Goal: Information Seeking & Learning: Learn about a topic

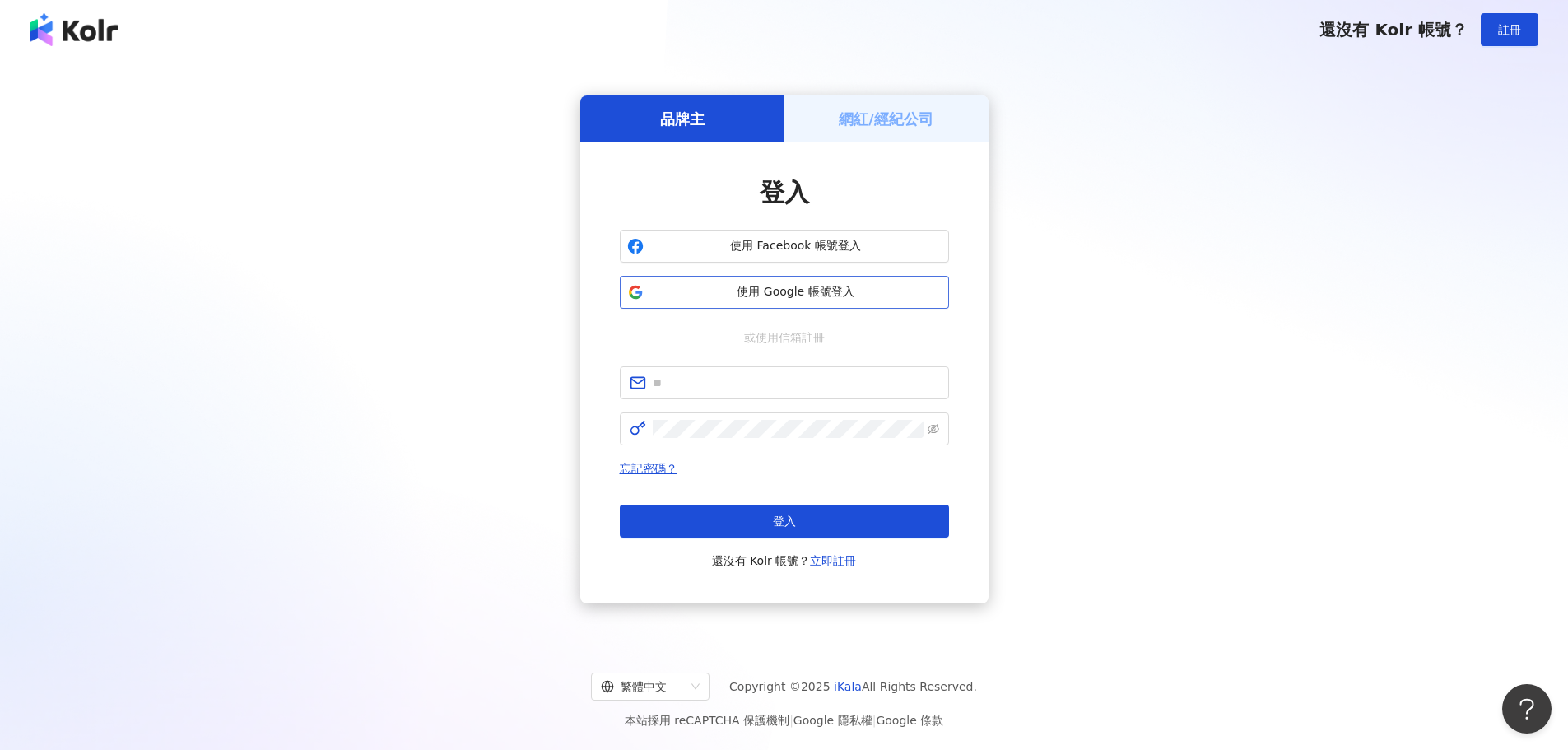
click at [753, 294] on span "使用 Google 帳號登入" at bounding box center [796, 292] width 291 height 16
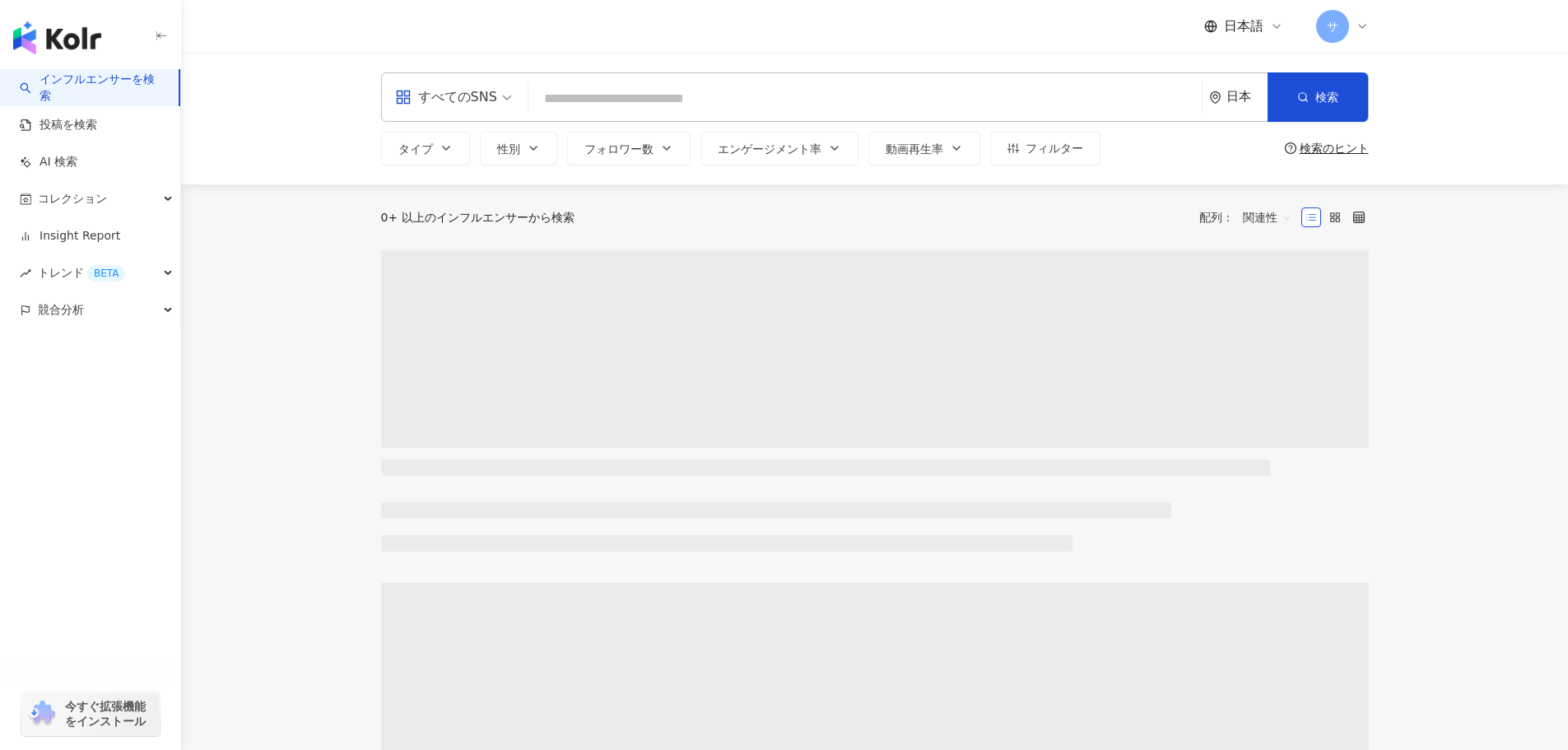
click at [755, 97] on input "search" at bounding box center [865, 99] width 660 height 31
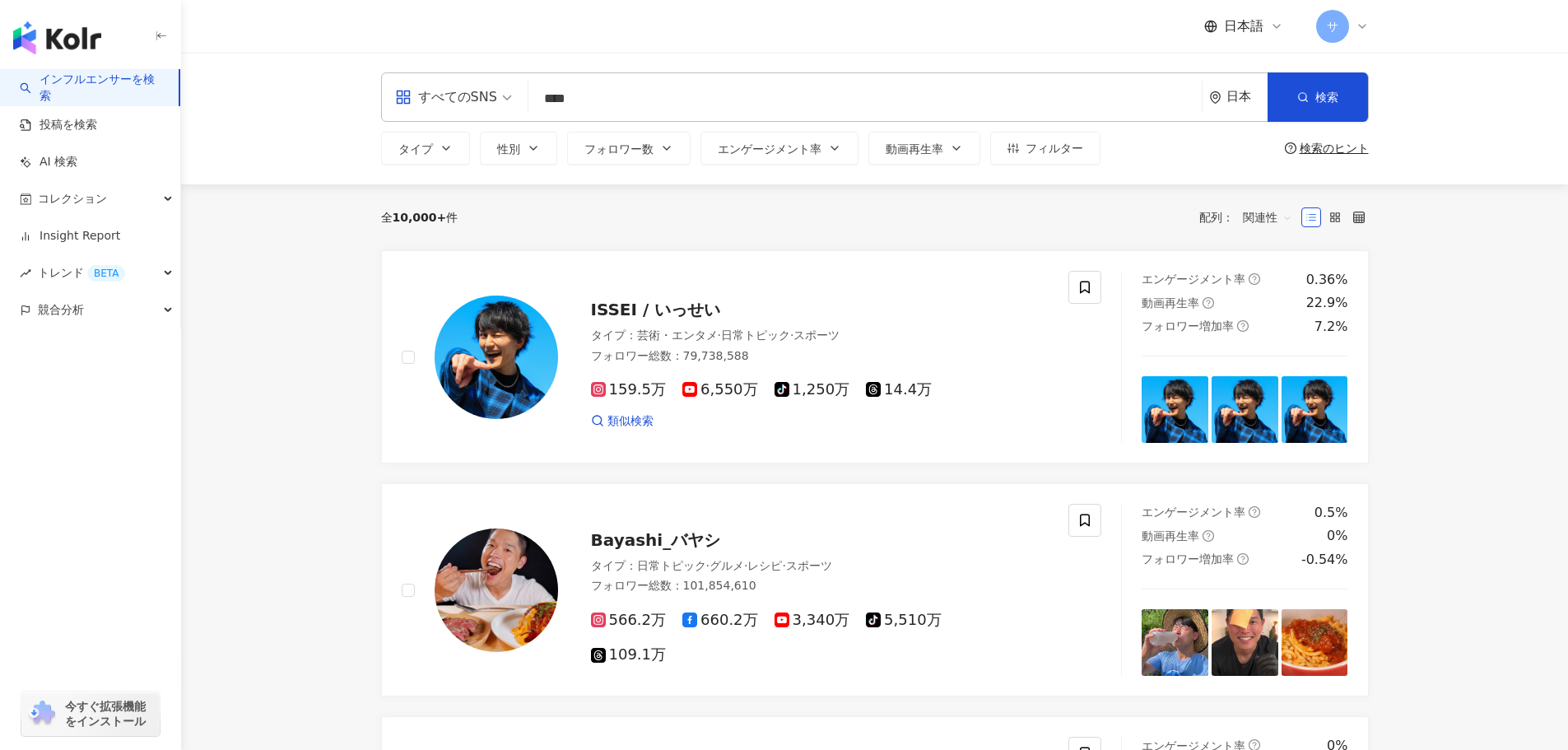
type input "****"
click at [1242, 99] on div "日本" at bounding box center [1247, 97] width 41 height 14
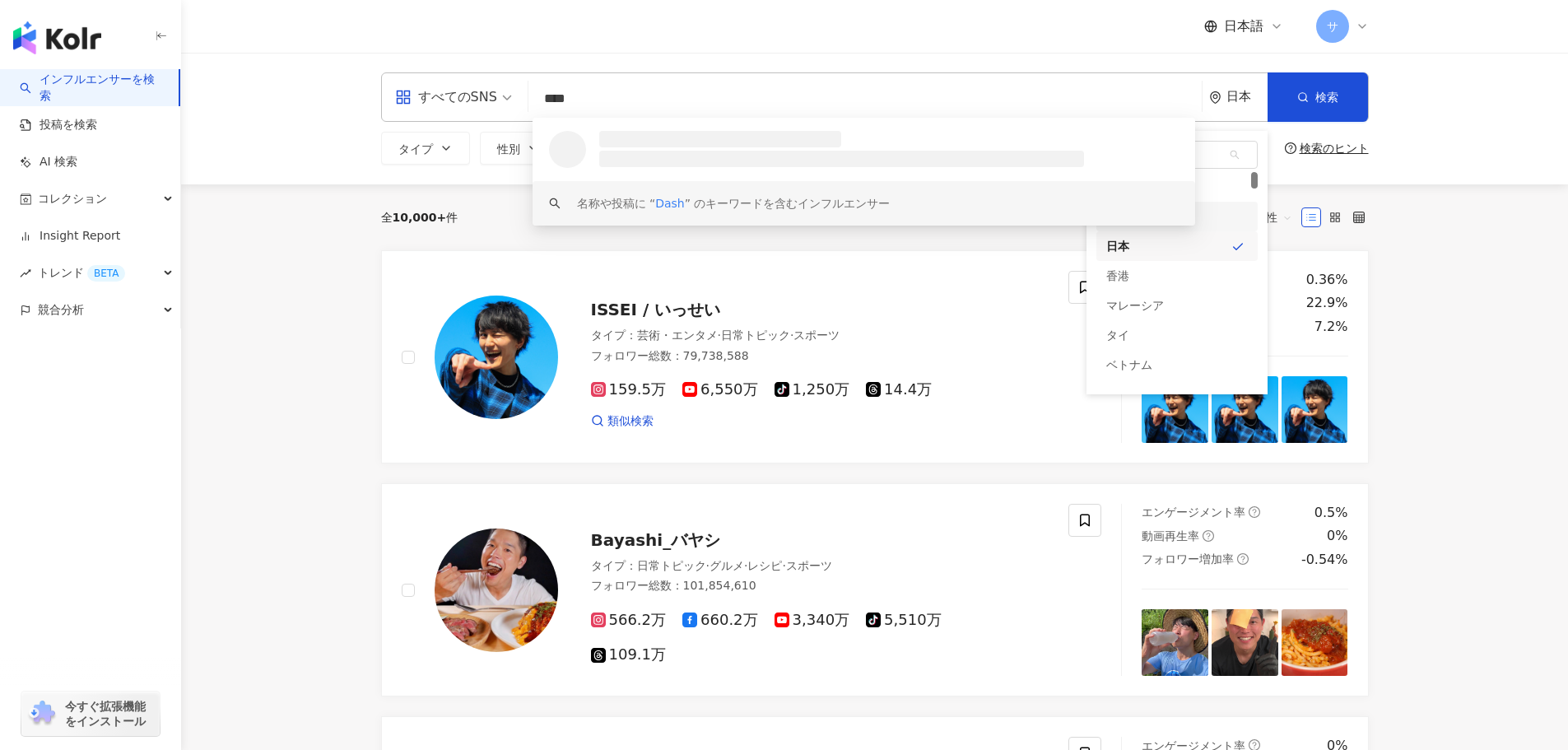
click at [1192, 219] on div "名称や投稿に “ Dash ” のキーワードを含むインフルエンサー" at bounding box center [864, 203] width 663 height 45
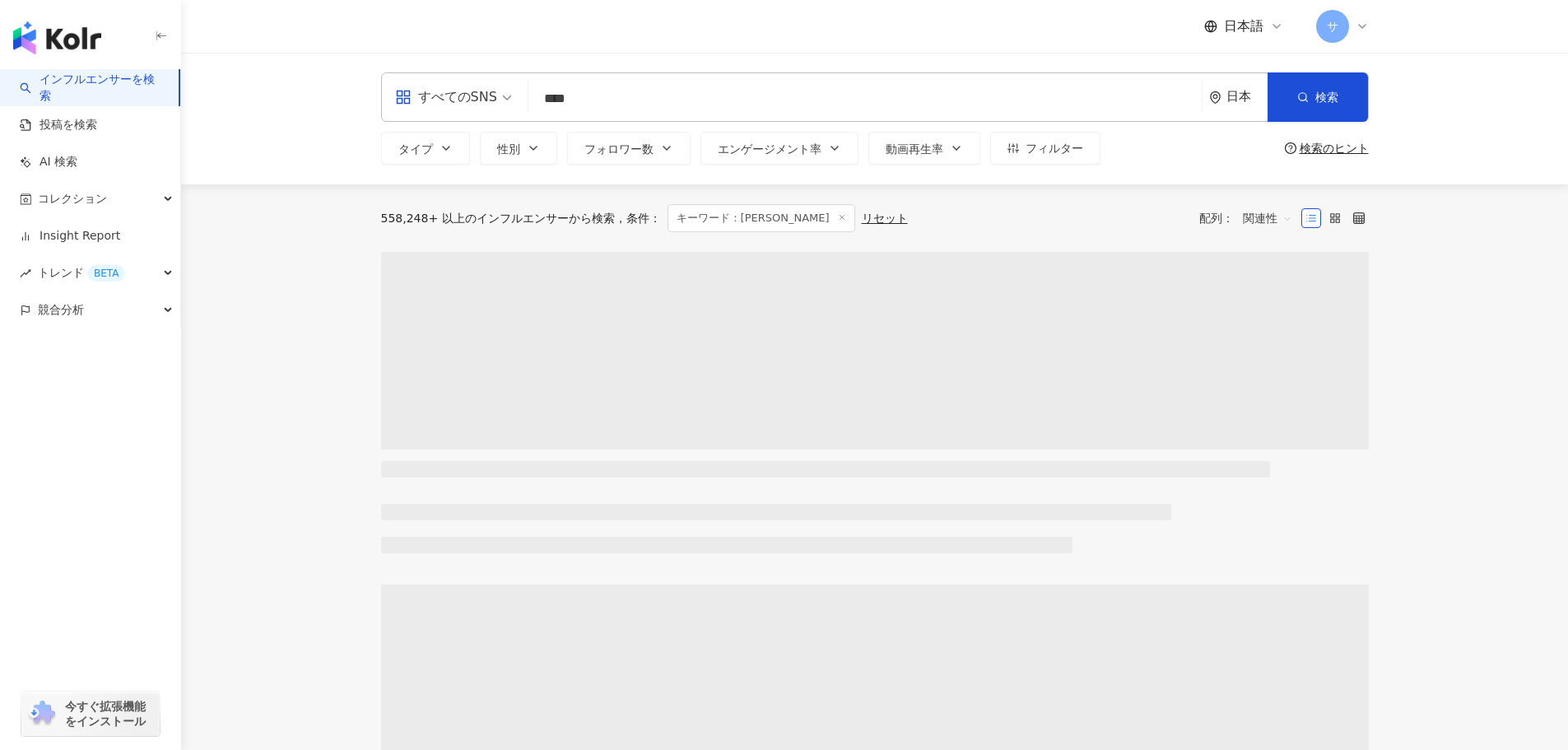
click at [1212, 98] on icon "environment" at bounding box center [1216, 98] width 13 height 13
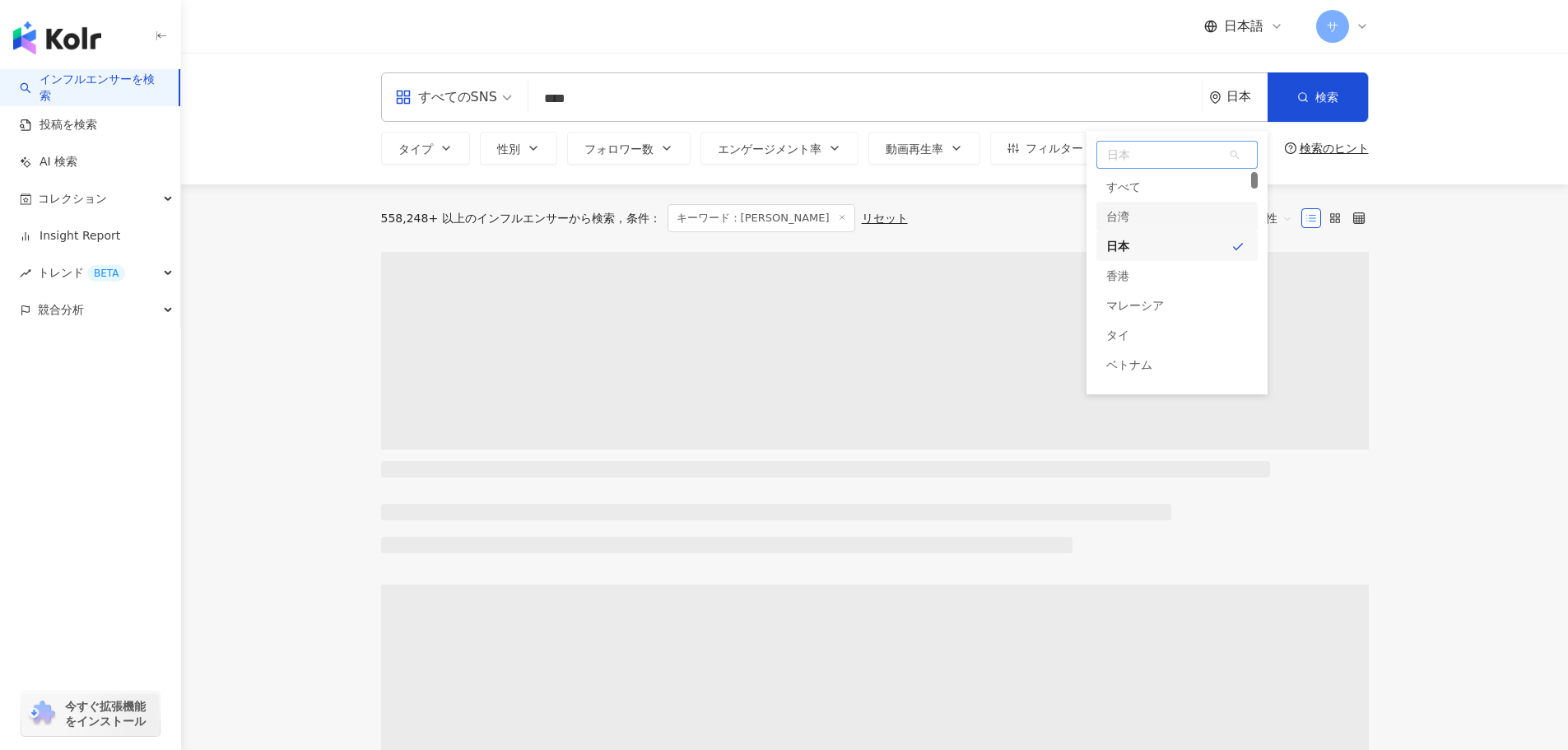
click at [1193, 214] on div "台湾" at bounding box center [1177, 216] width 161 height 30
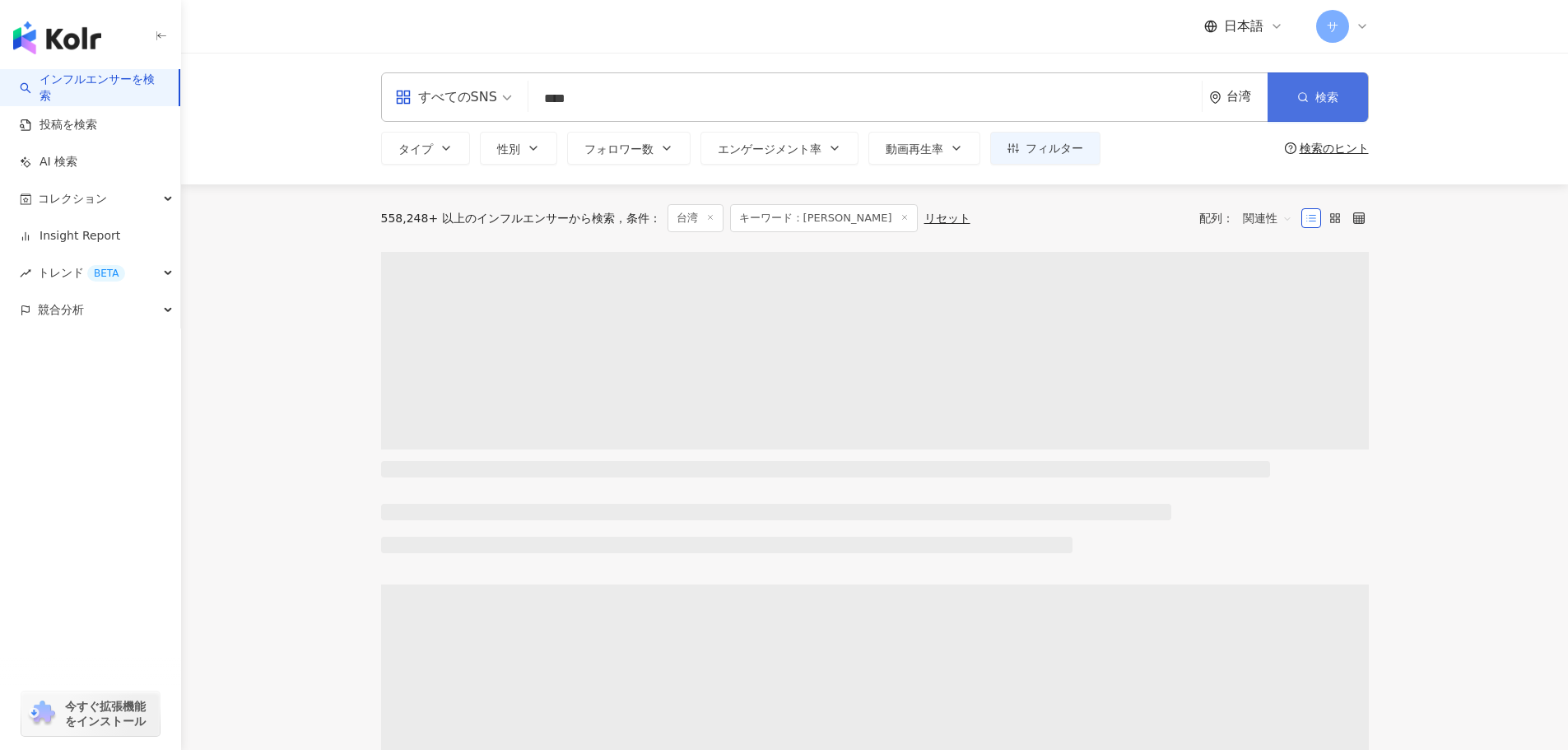
click at [1313, 104] on button "検索" at bounding box center [1318, 97] width 100 height 49
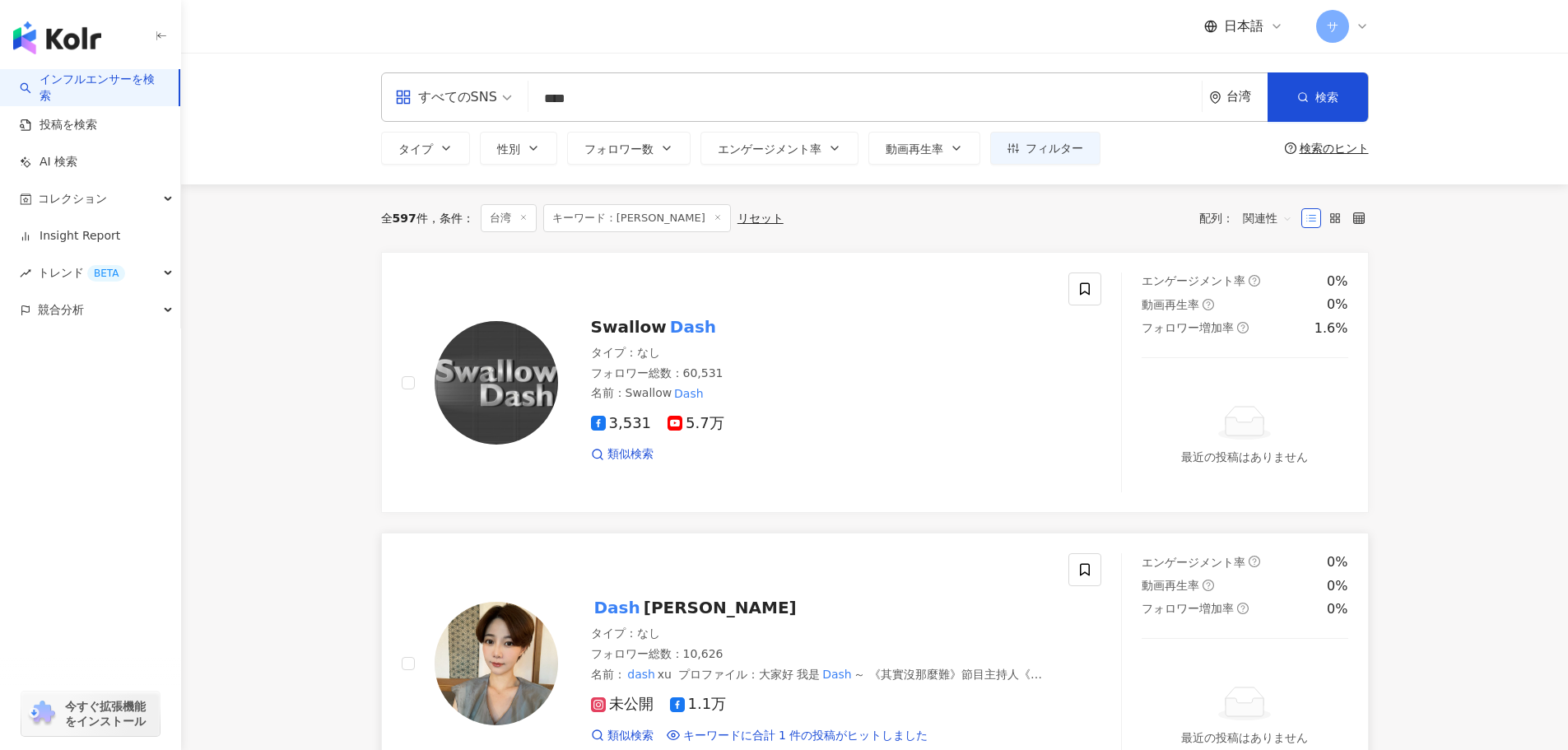
click at [792, 610] on div "Dash 許琬珍" at bounding box center [821, 608] width 459 height 23
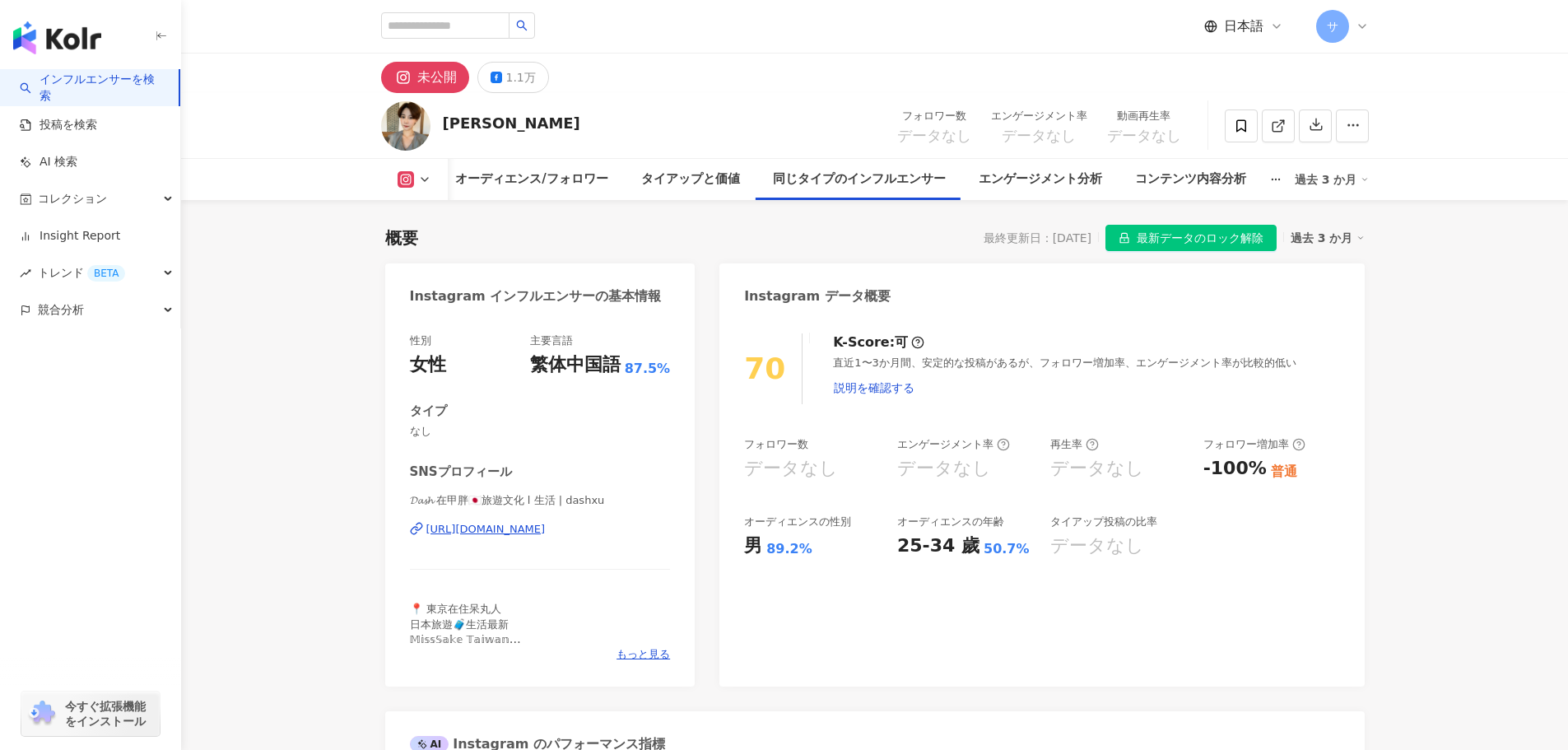
drag, startPoint x: 1480, startPoint y: 665, endPoint x: 1366, endPoint y: 56, distance: 619.6
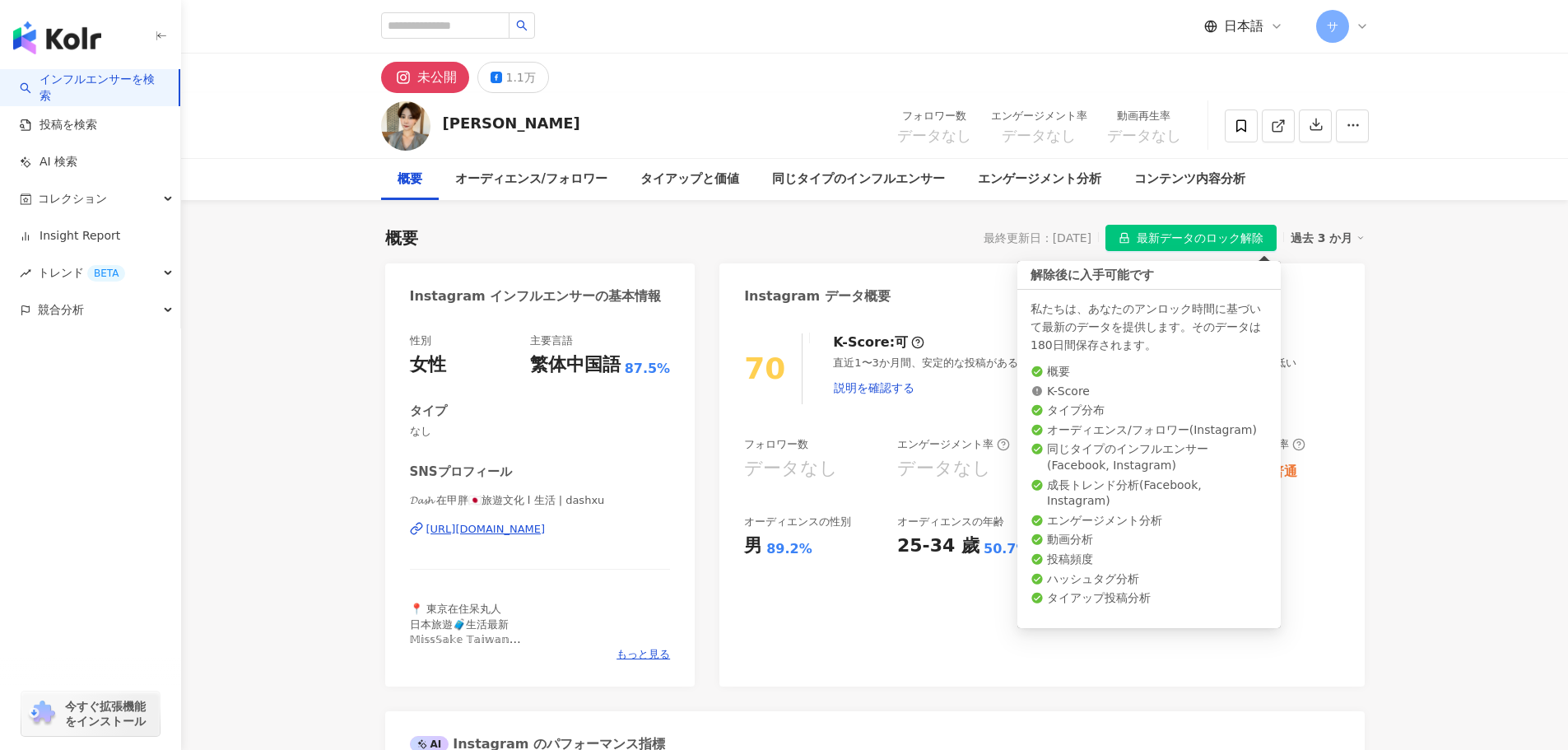
click at [1244, 241] on span "最新データのロック解除" at bounding box center [1200, 238] width 126 height 26
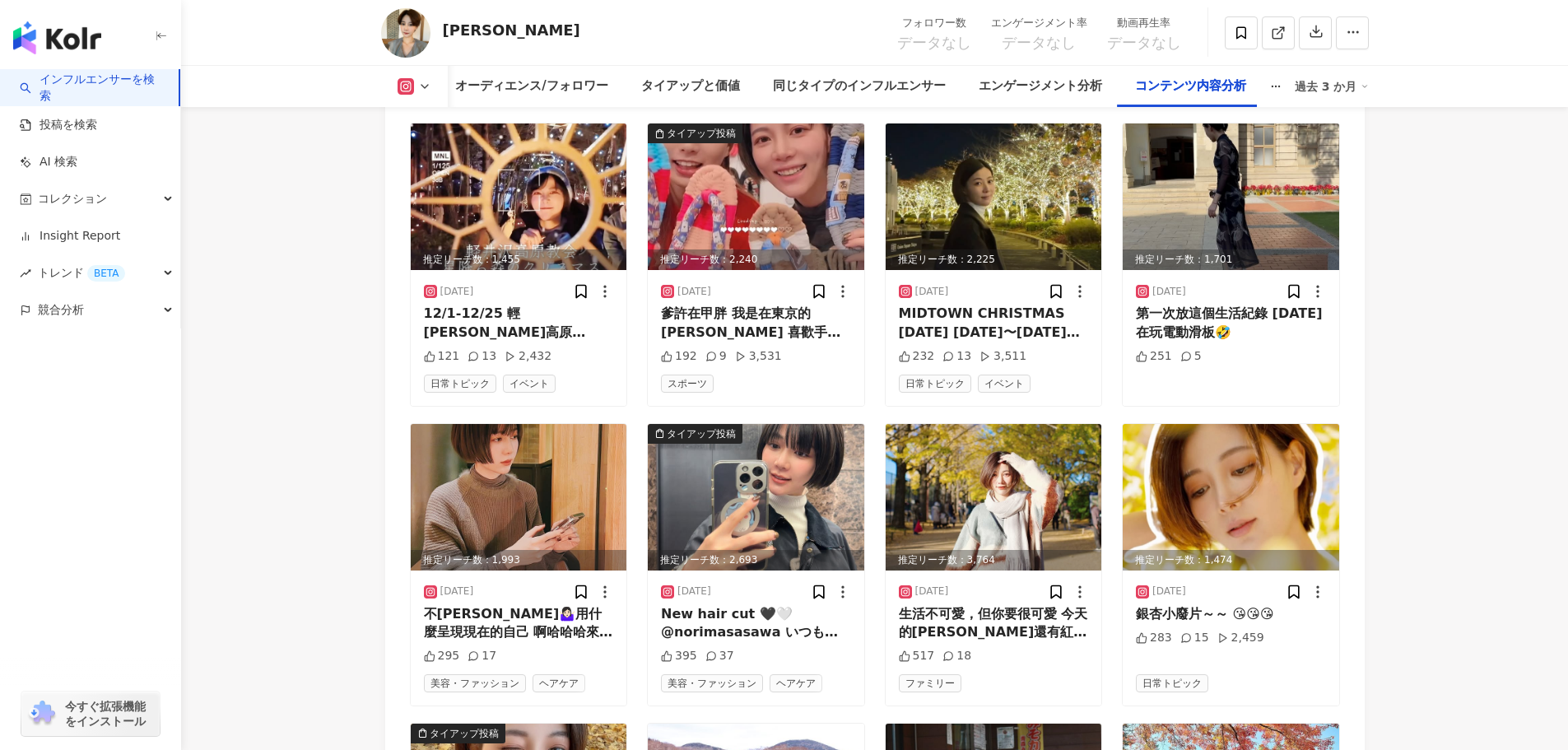
scroll to position [5001, 0]
